Goal: Information Seeking & Learning: Find specific fact

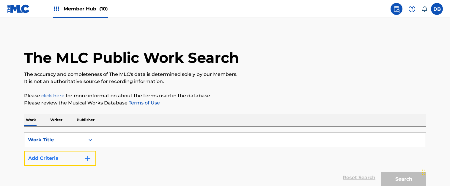
click at [79, 156] on button "Add Criteria" at bounding box center [60, 158] width 72 height 15
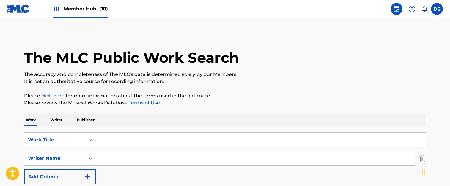
click at [109, 159] on input "Search Form" at bounding box center [255, 158] width 319 height 14
paste input "[PERSON_NAME]"
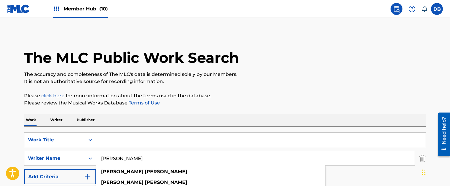
type input "[PERSON_NAME]"
click at [116, 144] on input "Search Form" at bounding box center [261, 140] width 330 height 14
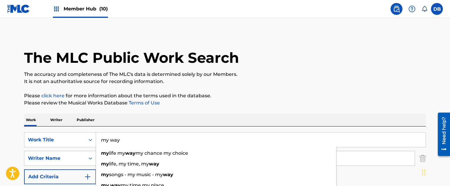
type input "my way"
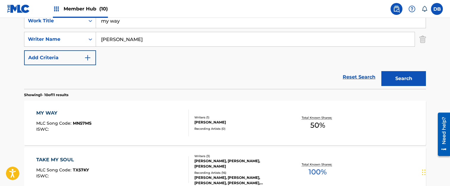
scroll to position [179, 0]
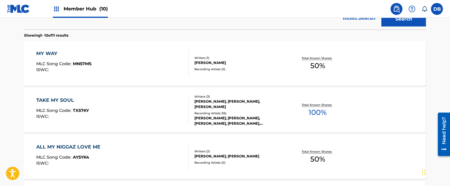
click at [158, 108] on div "TAKE MY SOUL MLC Song Code : TX57KY ISWC :" at bounding box center [112, 110] width 153 height 27
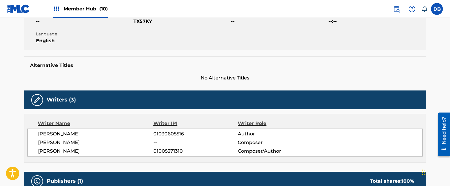
scroll to position [149, 0]
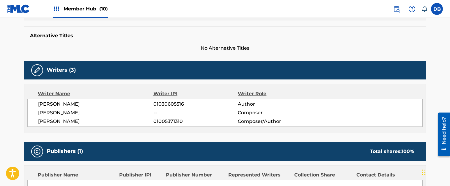
click at [92, 121] on span "[PERSON_NAME]" at bounding box center [95, 121] width 115 height 7
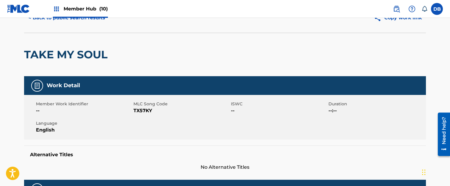
scroll to position [0, 0]
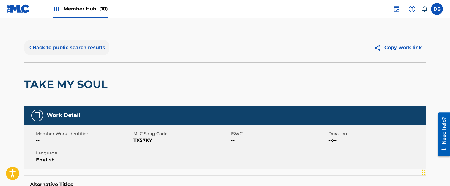
click at [101, 49] on button "< Back to public search results" at bounding box center [66, 47] width 85 height 15
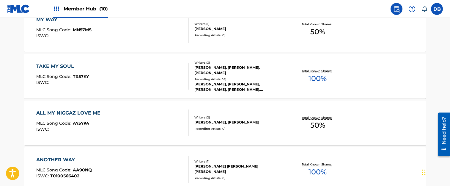
scroll to position [34, 0]
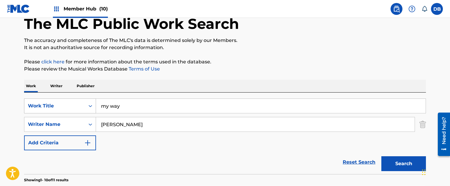
drag, startPoint x: 121, startPoint y: 106, endPoint x: 64, endPoint y: 106, distance: 57.4
click at [64, 106] on div "SearchWithCriteria61a4575d-b27f-43d6-898c-2401ec740b99 Work Title my way" at bounding box center [225, 105] width 402 height 15
paste input "2am"
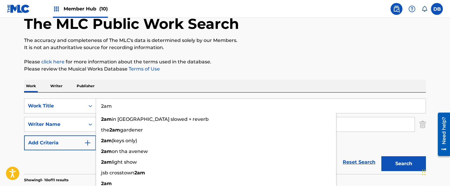
type input "2am"
click at [196, 86] on div "Work Writer Publisher" at bounding box center [225, 86] width 402 height 12
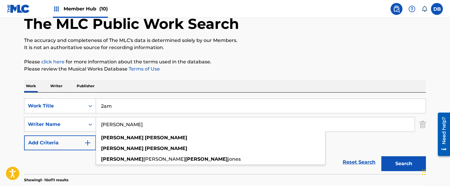
drag, startPoint x: 165, startPoint y: 122, endPoint x: 93, endPoint y: 121, distance: 72.0
click at [93, 121] on div "SearchWithCriteriaef2a9efb-0767-4362-ae96-a5925124114c Writer Name [PERSON_NAME…" at bounding box center [225, 124] width 402 height 15
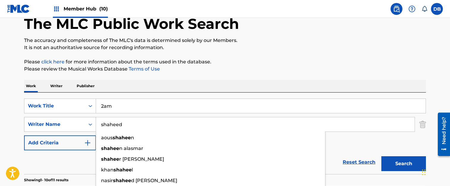
type input "shaheed"
click at [382, 156] on button "Search" at bounding box center [404, 163] width 45 height 15
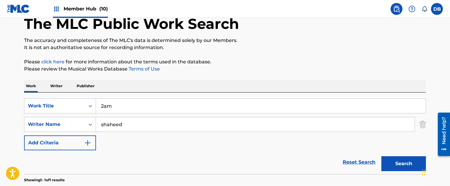
scroll to position [93, 0]
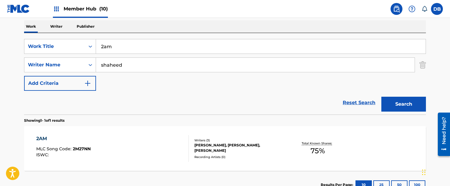
click at [149, 141] on div "2AM MLC Song Code : 2M27NN ISWC :" at bounding box center [112, 148] width 153 height 27
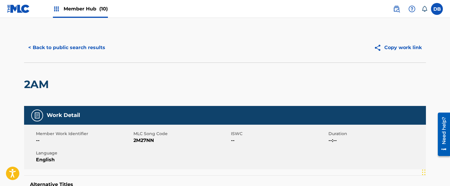
click at [147, 140] on span "2M27NN" at bounding box center [182, 140] width 96 height 7
copy span "2M27NN"
click at [86, 47] on button "< Back to public search results" at bounding box center [66, 47] width 85 height 15
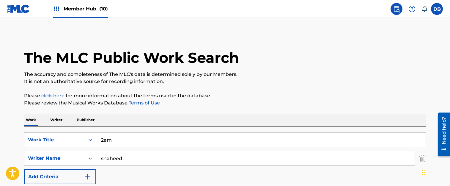
scroll to position [93, 0]
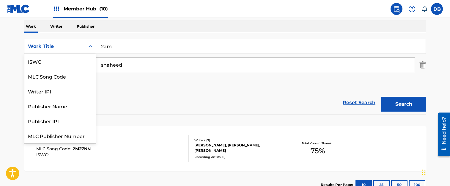
drag, startPoint x: 61, startPoint y: 46, endPoint x: 59, endPoint y: 62, distance: 15.9
click at [60, 47] on div "Work Title" at bounding box center [55, 46] width 54 height 7
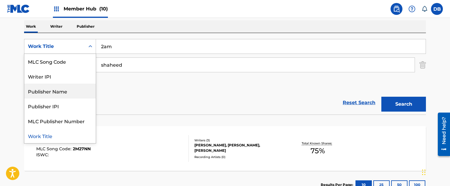
scroll to position [0, 0]
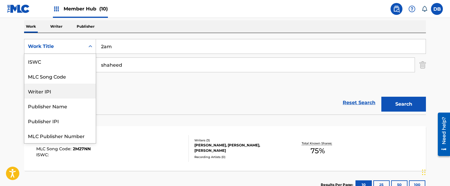
click at [142, 98] on div "Reset Search Search" at bounding box center [225, 103] width 402 height 24
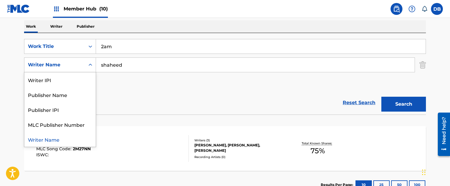
click at [72, 65] on div "Writer Name" at bounding box center [55, 64] width 54 height 7
click at [138, 111] on div "Reset Search Search" at bounding box center [225, 103] width 402 height 24
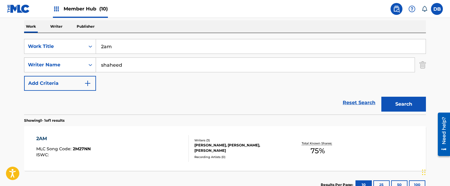
drag, startPoint x: 136, startPoint y: 67, endPoint x: 67, endPoint y: 71, distance: 68.8
click at [67, 71] on div "SearchWithCriteriaef2a9efb-0767-4362-ae96-a5925124114c Writer Name [PERSON_NAME]" at bounding box center [225, 64] width 402 height 15
type input "23peezy"
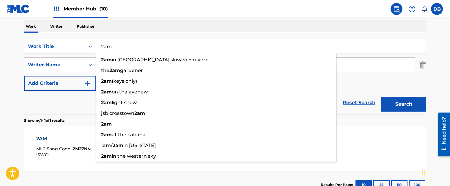
drag, startPoint x: 137, startPoint y: 41, endPoint x: 54, endPoint y: 42, distance: 83.0
click at [54, 42] on div "SearchWithCriteria61a4575d-b27f-43d6-898c-2401ec740b99 Work Title 2am 2am in [G…" at bounding box center [225, 46] width 402 height 15
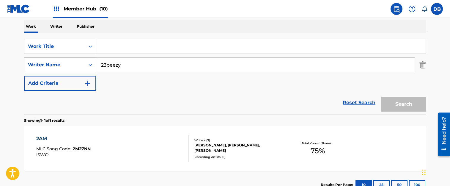
click at [78, 67] on div "Writer Name" at bounding box center [55, 64] width 54 height 7
click at [150, 94] on div "Reset Search Search" at bounding box center [225, 103] width 402 height 24
